Goal: Transaction & Acquisition: Book appointment/travel/reservation

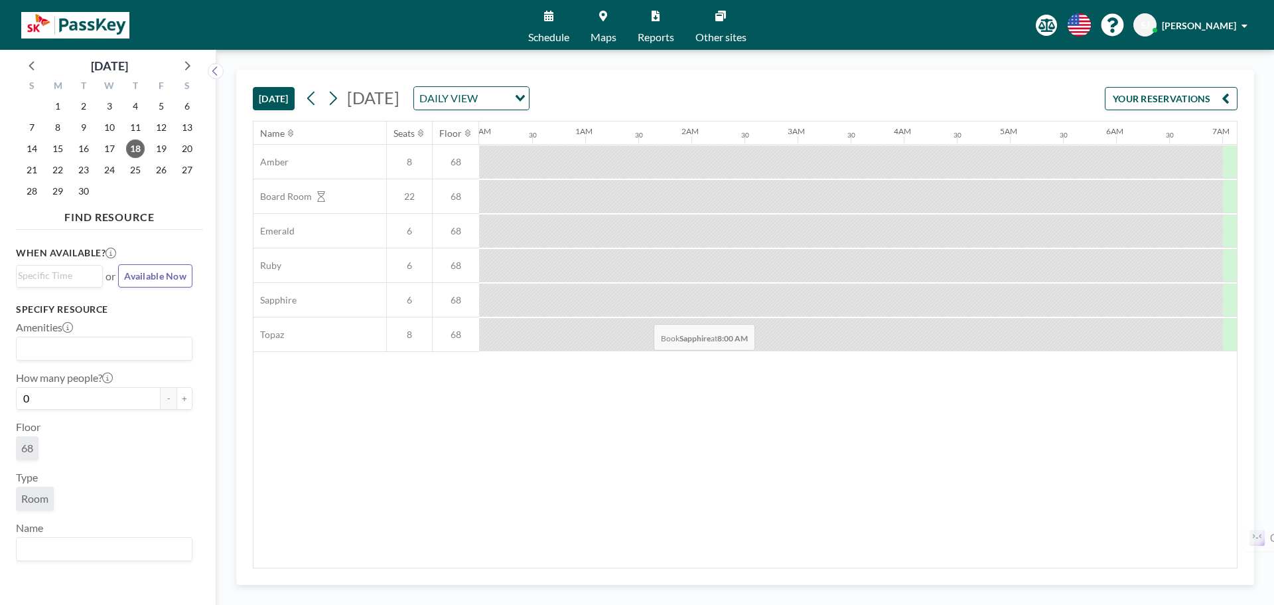
scroll to position [0, 690]
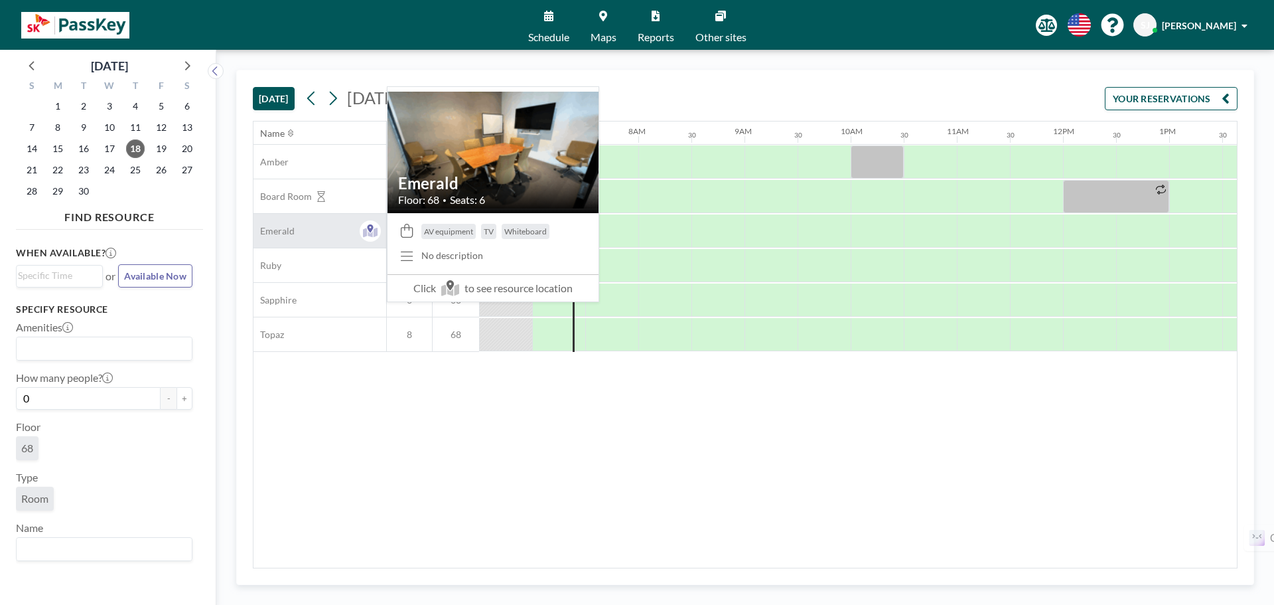
click at [299, 234] on div "Emerald" at bounding box center [320, 231] width 133 height 34
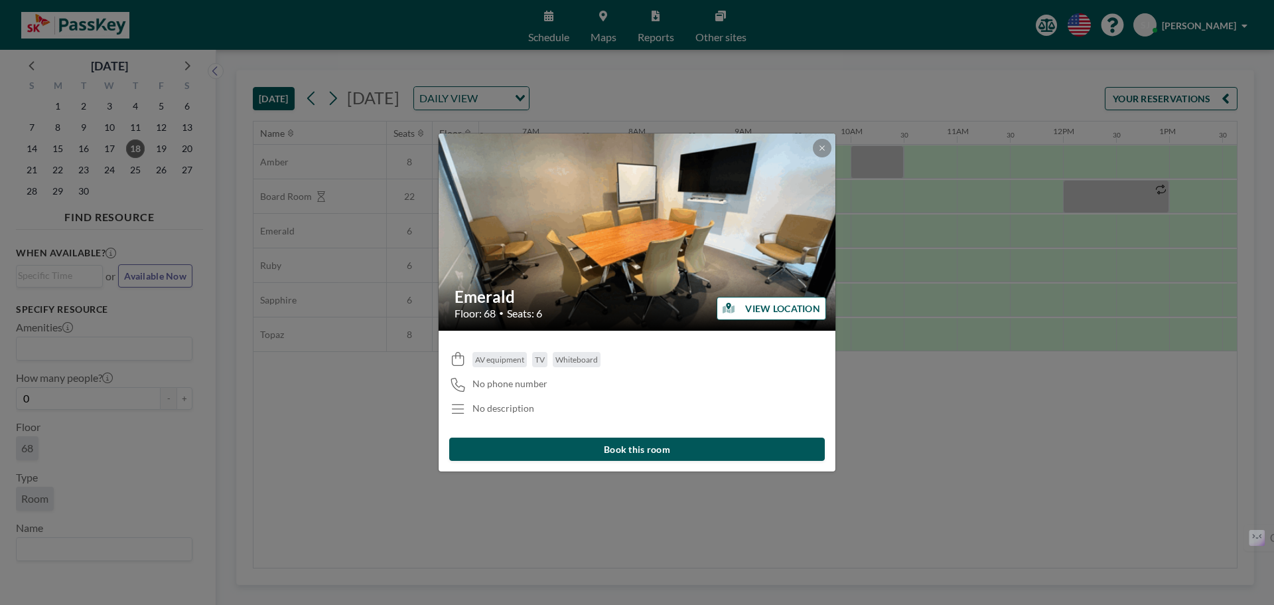
click at [671, 450] on button "Book this room" at bounding box center [637, 448] width 376 height 23
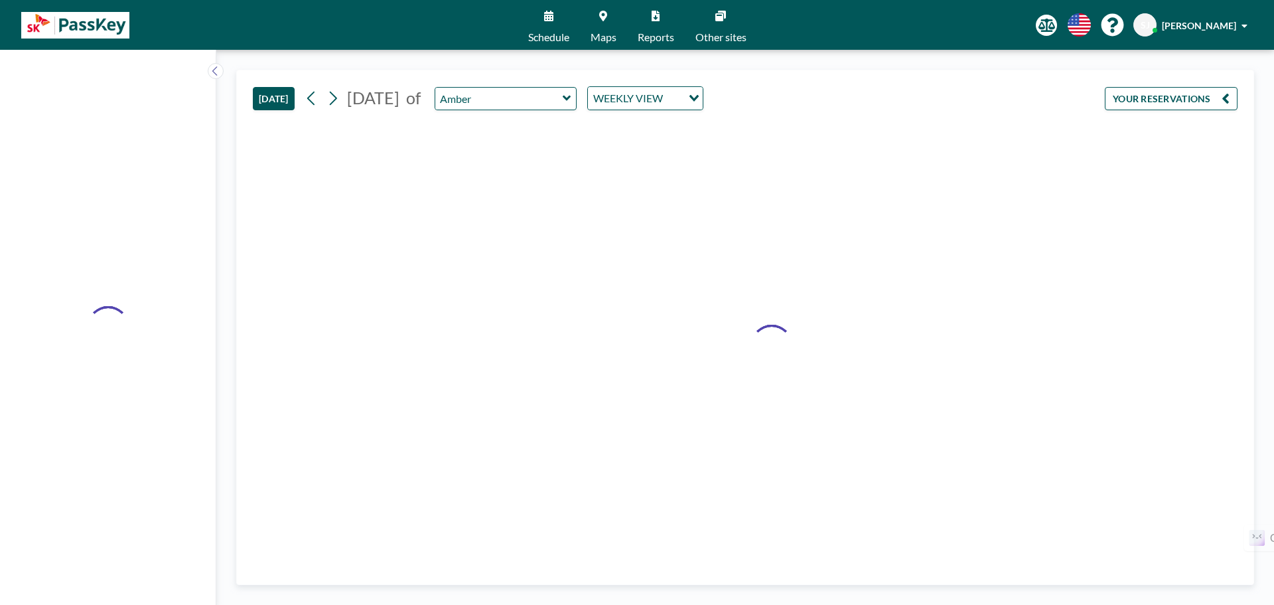
type input "Emerald"
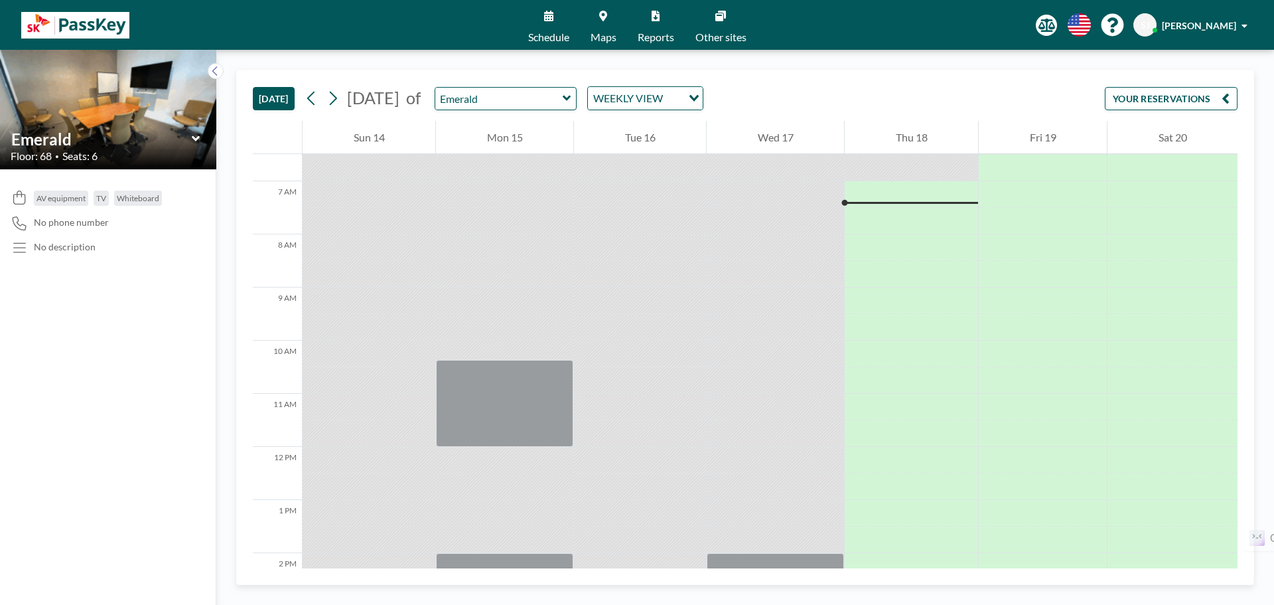
scroll to position [345, 0]
drag, startPoint x: 925, startPoint y: 203, endPoint x: 916, endPoint y: 203, distance: 9.3
click at [916, 203] on div at bounding box center [911, 215] width 133 height 27
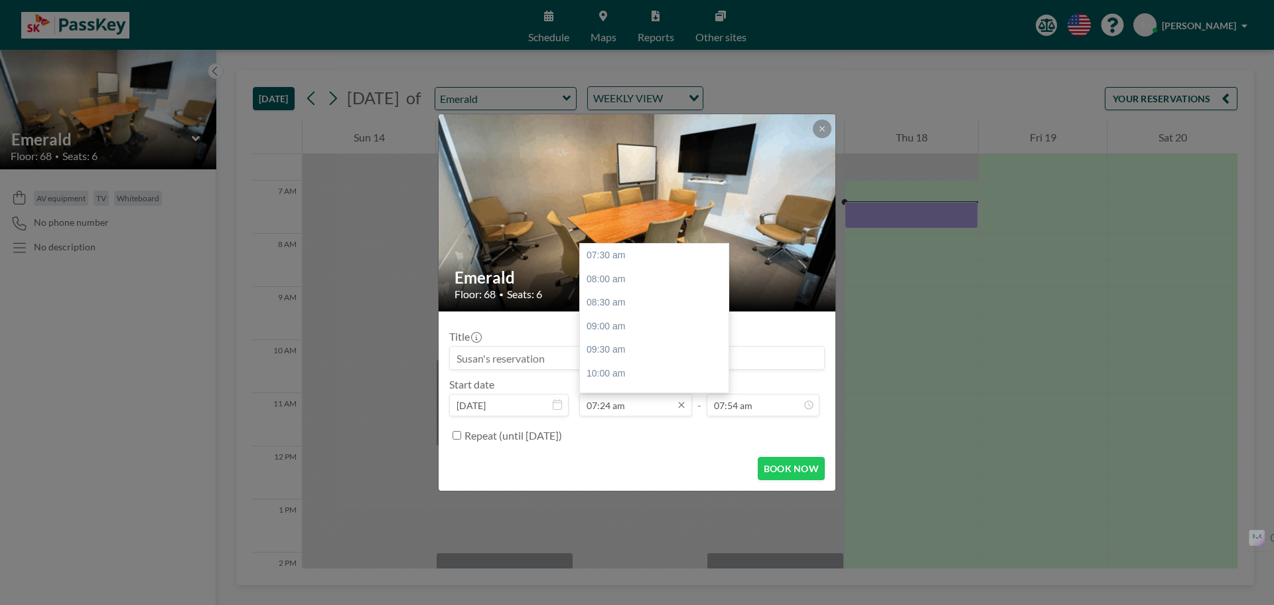
click at [641, 399] on input "07:24 am" at bounding box center [635, 405] width 113 height 23
click at [623, 375] on div "10:00 am" at bounding box center [657, 374] width 155 height 24
type input "10:00 am"
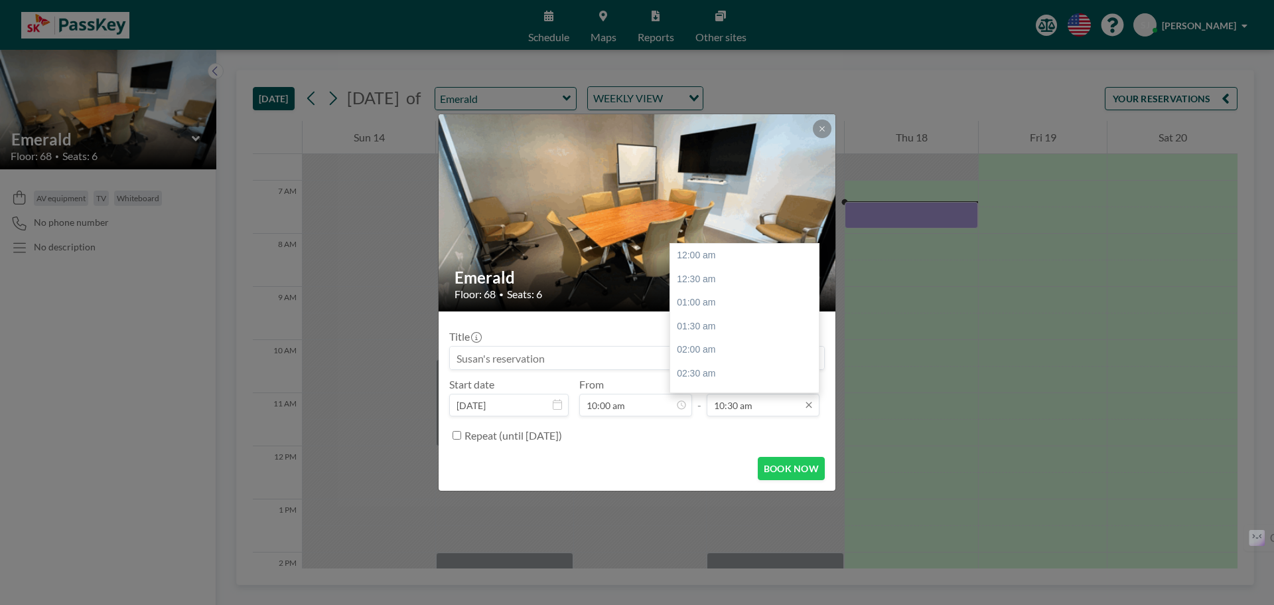
scroll to position [496, 0]
click at [740, 374] on div "01:00 pm" at bounding box center [747, 374] width 155 height 24
click at [797, 404] on input "01:00 pm" at bounding box center [763, 405] width 113 height 23
click at [737, 300] on div "02:00 pm" at bounding box center [747, 303] width 155 height 24
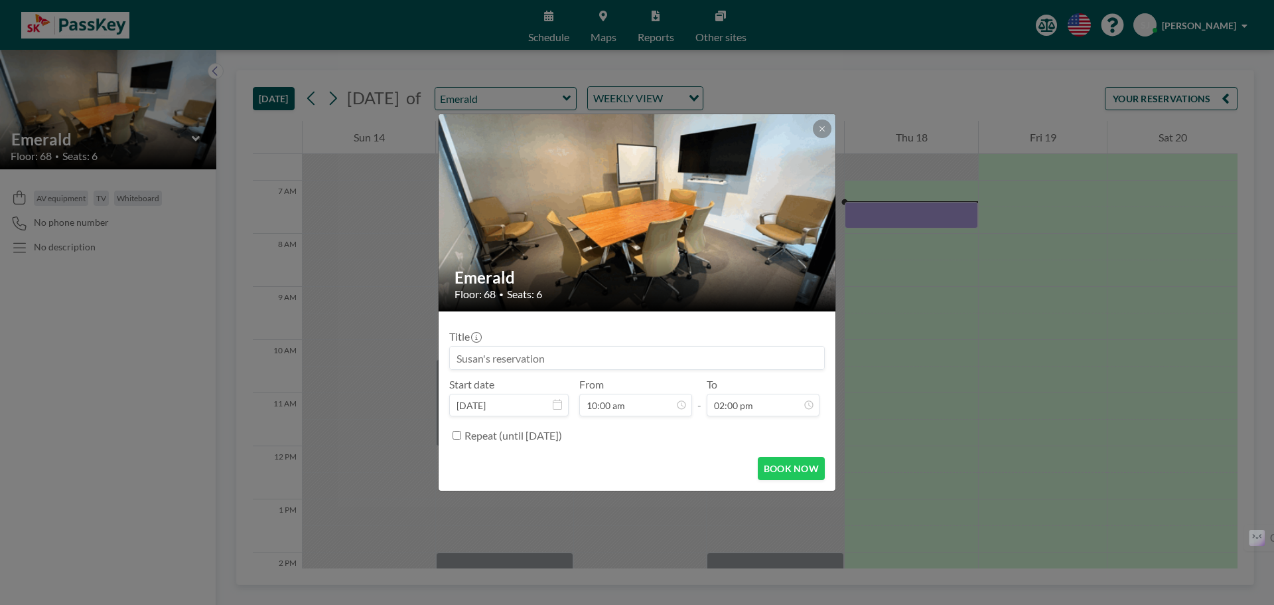
scroll to position [662, 0]
click at [795, 469] on button "BOOK NOW" at bounding box center [791, 468] width 67 height 23
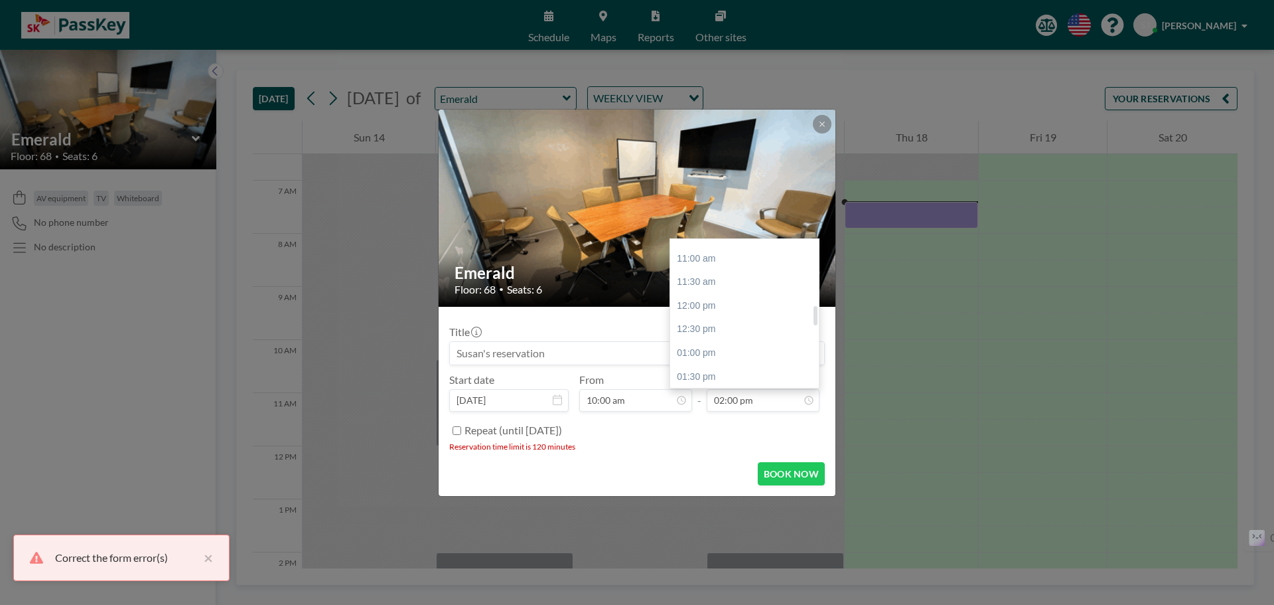
scroll to position [463, 0]
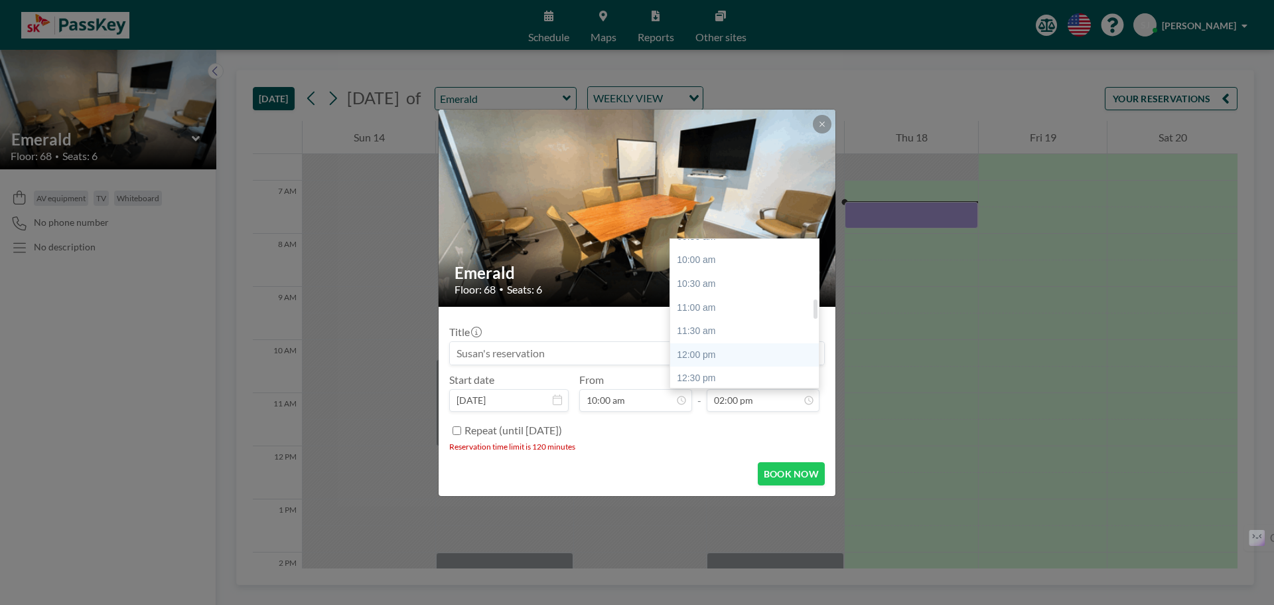
click at [735, 351] on div "12:00 pm" at bounding box center [747, 355] width 155 height 24
type input "12:00 pm"
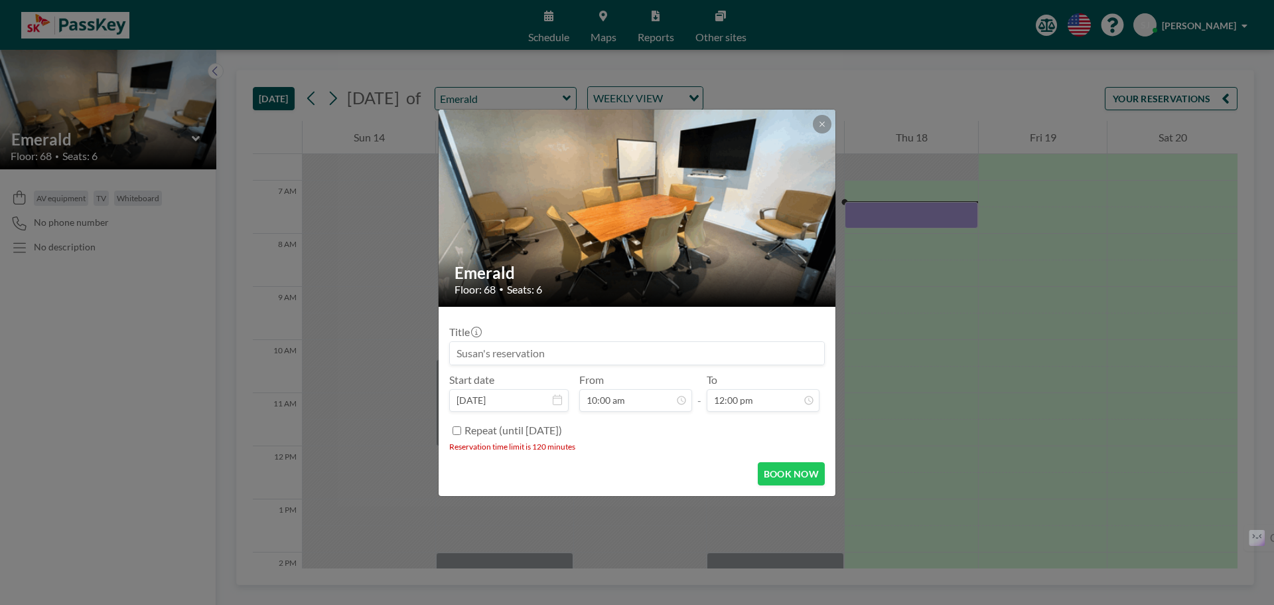
scroll to position [567, 0]
click at [783, 470] on button "BOOK NOW" at bounding box center [791, 473] width 67 height 23
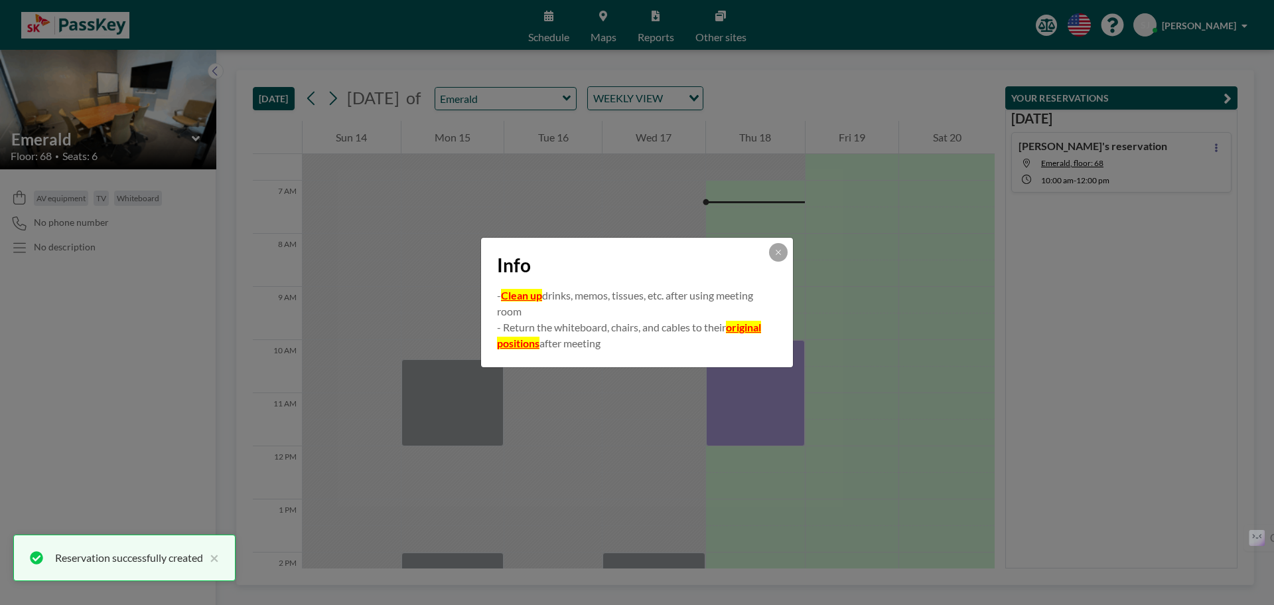
scroll to position [0, 0]
click at [778, 253] on icon at bounding box center [778, 252] width 5 height 5
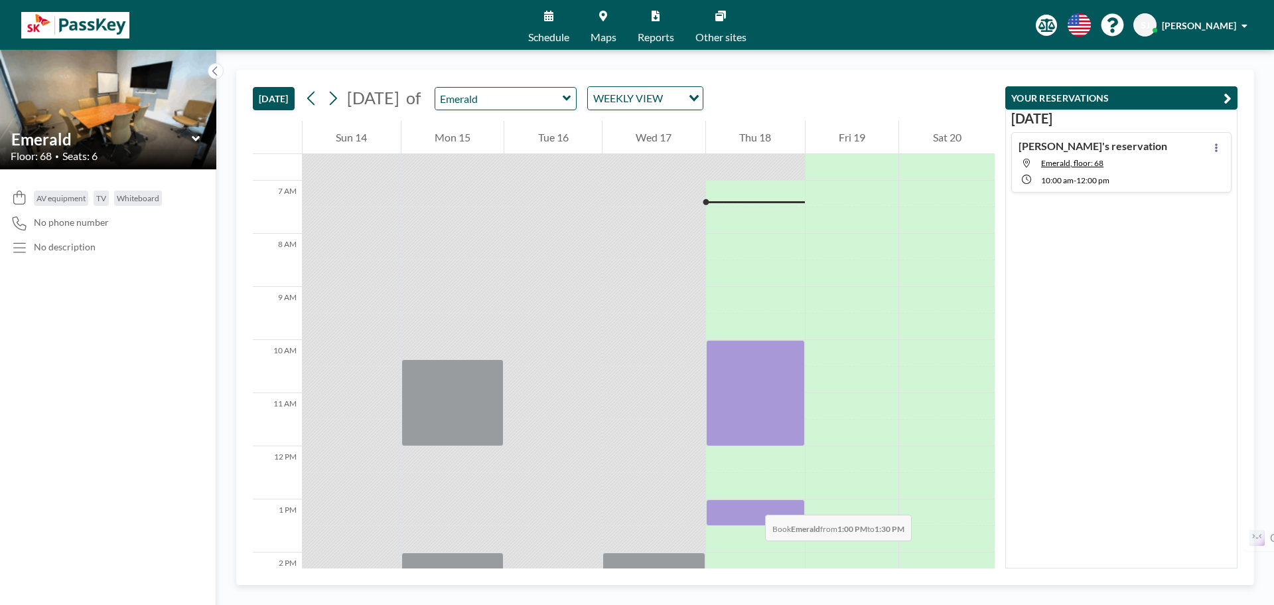
click at [752, 501] on div at bounding box center [755, 512] width 99 height 27
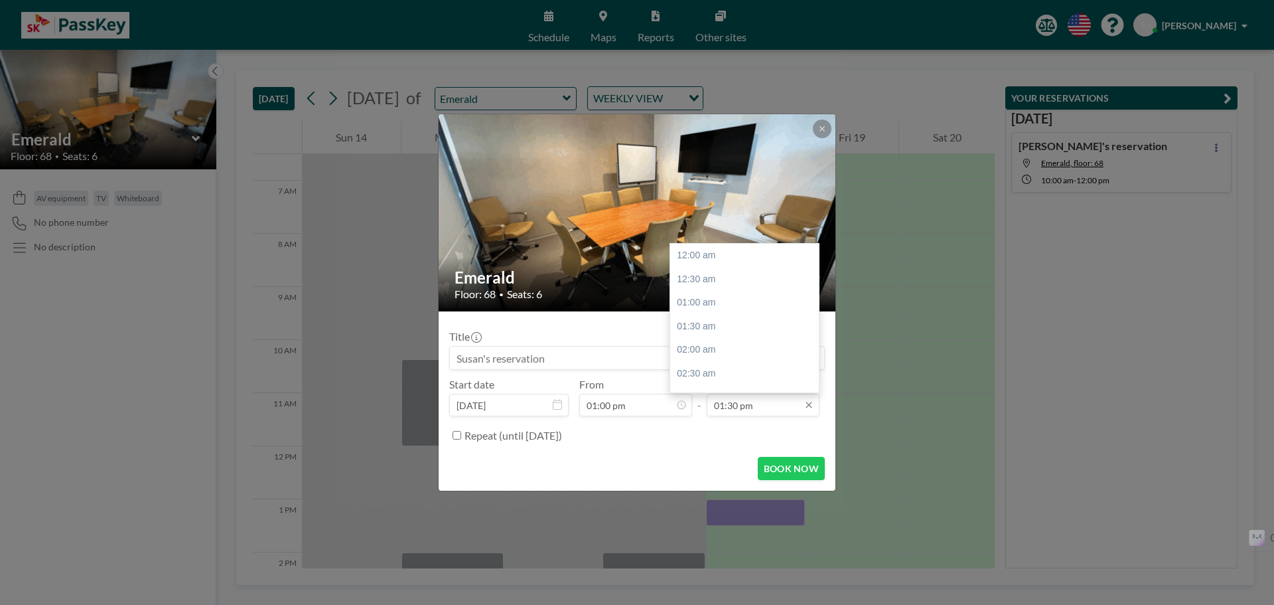
scroll to position [638, 0]
click at [716, 321] on div "03:00 pm" at bounding box center [747, 327] width 155 height 24
type input "03:00 pm"
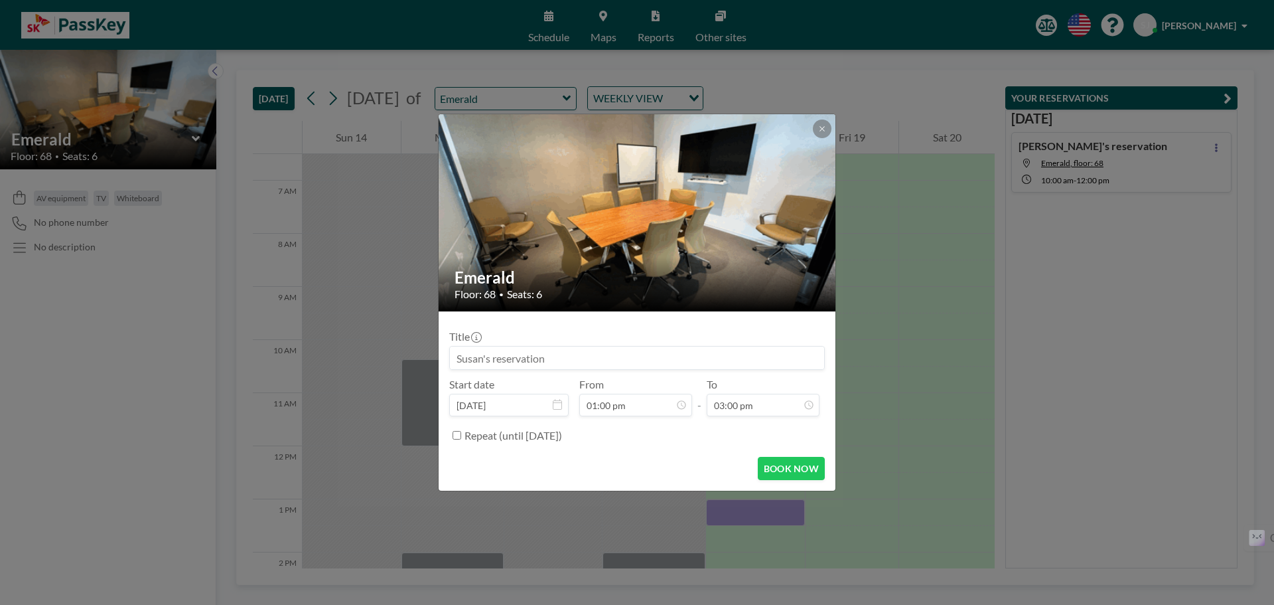
scroll to position [709, 0]
click at [708, 451] on form "Title Start date [DATE] From 01:00 pm - To 03:00 pm Repeat (until [DATE]) BOOK …" at bounding box center [637, 400] width 397 height 179
click at [778, 468] on button "BOOK NOW" at bounding box center [791, 468] width 67 height 23
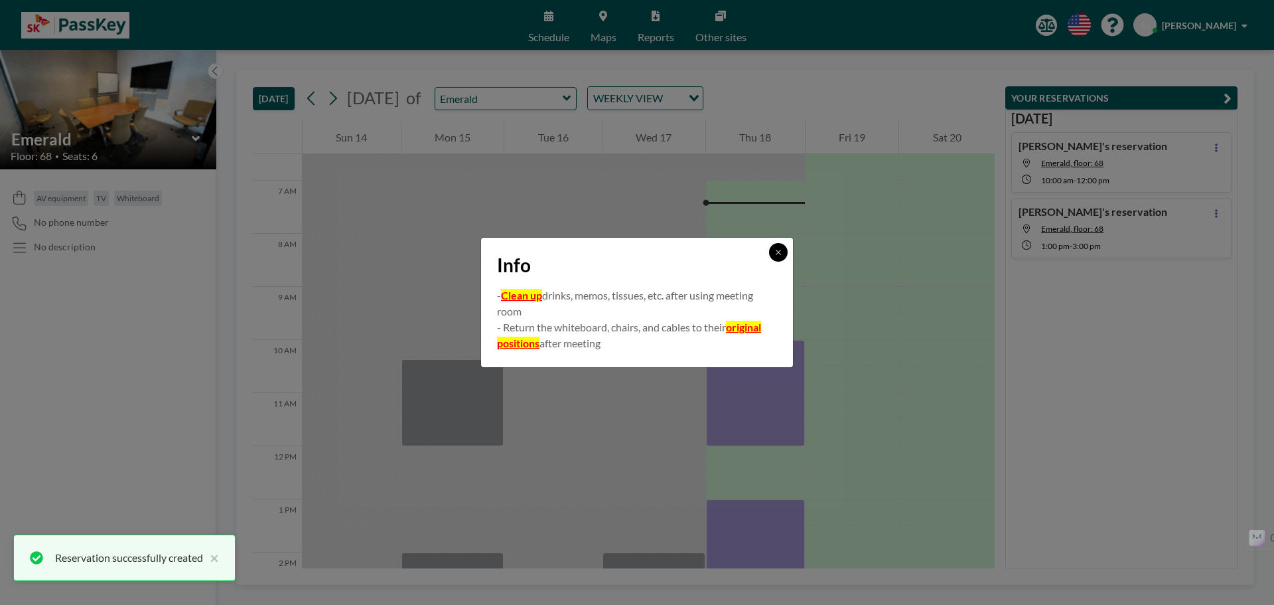
click at [779, 252] on icon at bounding box center [779, 252] width 8 height 8
